Goal: Information Seeking & Learning: Learn about a topic

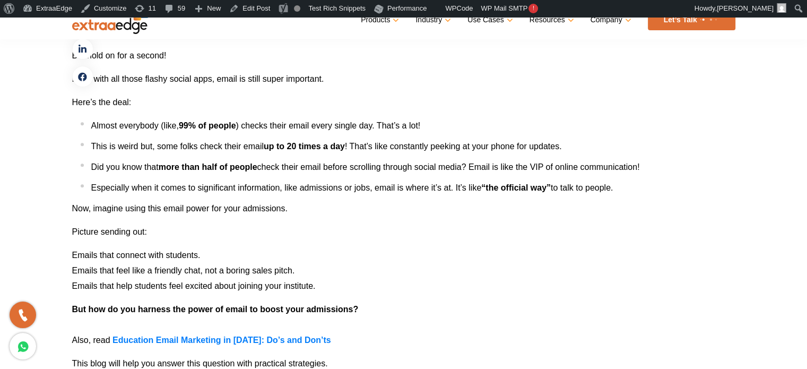
scroll to position [690, 0]
click at [468, 100] on p "Here’s the deal:" at bounding box center [403, 101] width 663 height 15
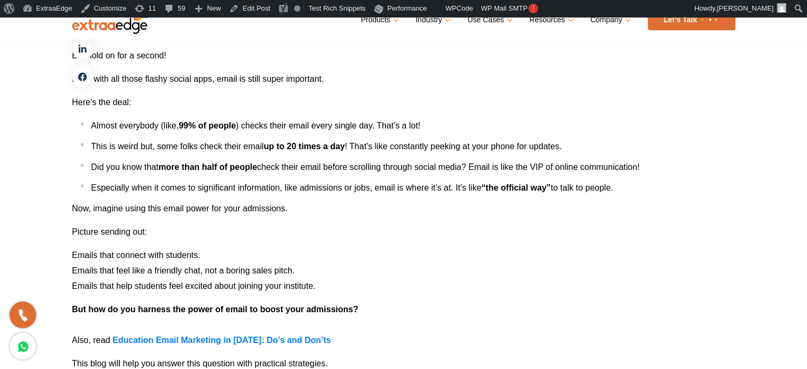
drag, startPoint x: 751, startPoint y: 162, endPoint x: 779, endPoint y: 149, distance: 30.6
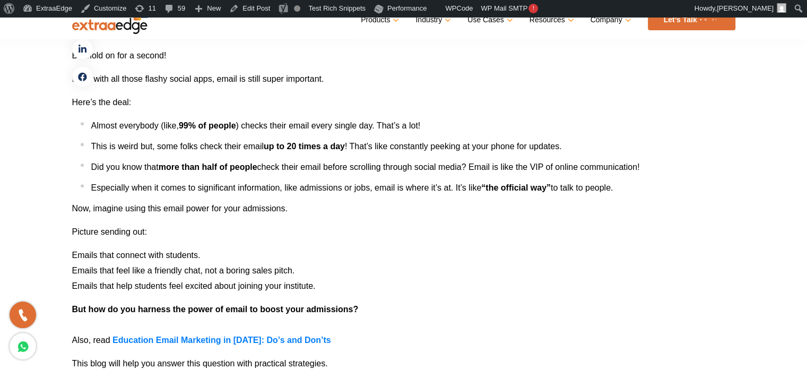
click at [688, 97] on p "Here’s the deal:" at bounding box center [403, 101] width 663 height 15
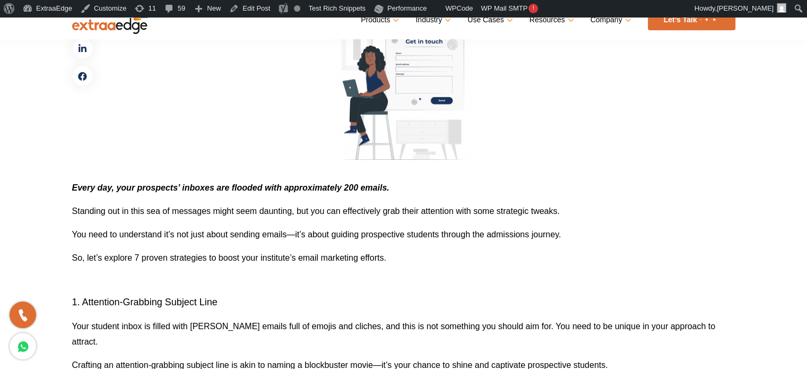
scroll to position [1220, 0]
